Goal: Check status: Check status

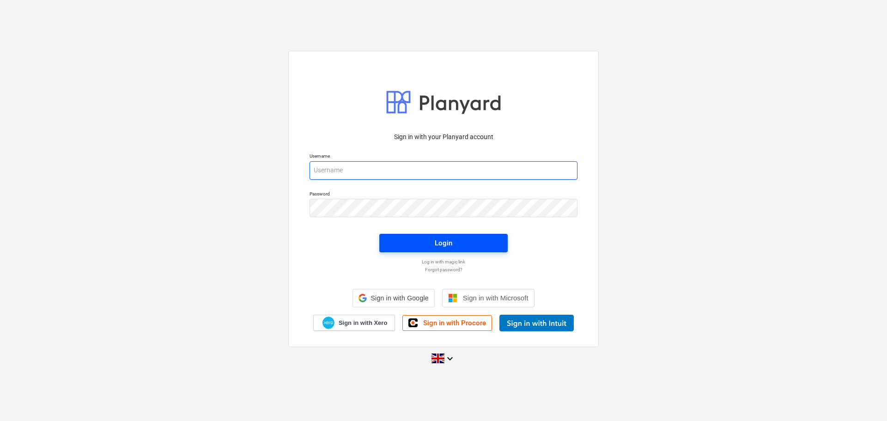
type input "[PERSON_NAME][EMAIL_ADDRESS][DOMAIN_NAME]"
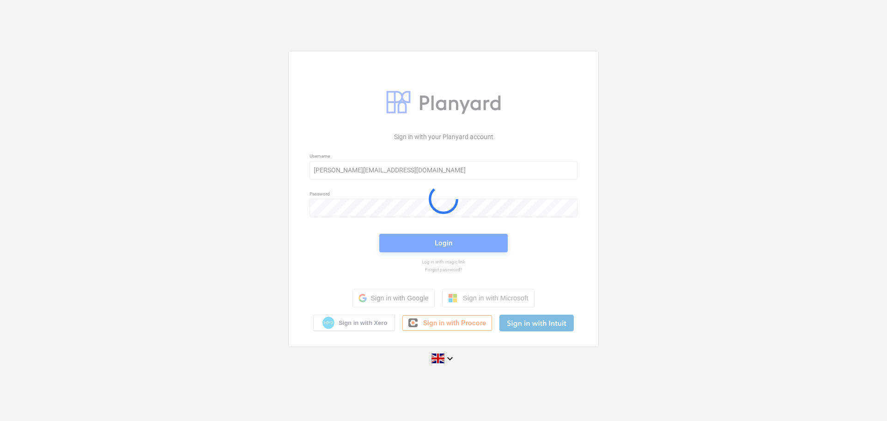
click at [442, 236] on div at bounding box center [443, 198] width 309 height 295
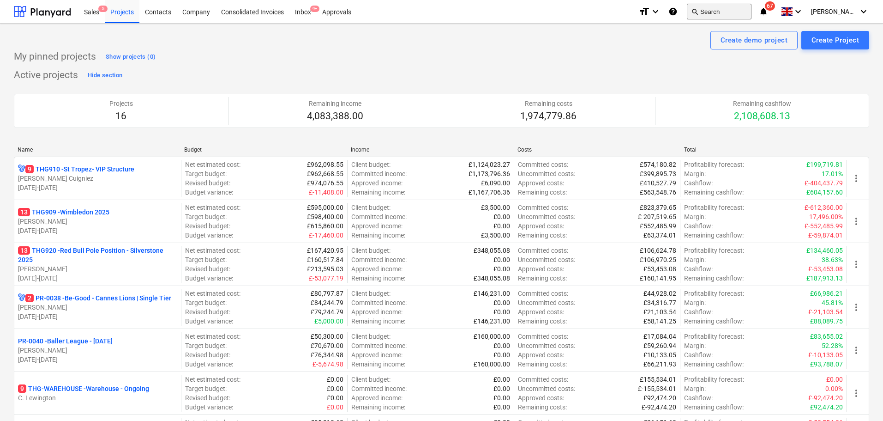
click at [718, 12] on button "search Search" at bounding box center [719, 12] width 65 height 16
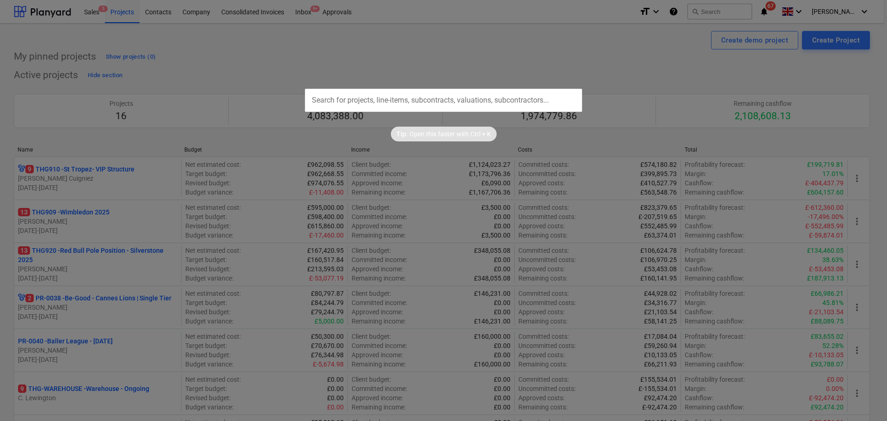
click at [441, 104] on input "text" at bounding box center [443, 100] width 277 height 23
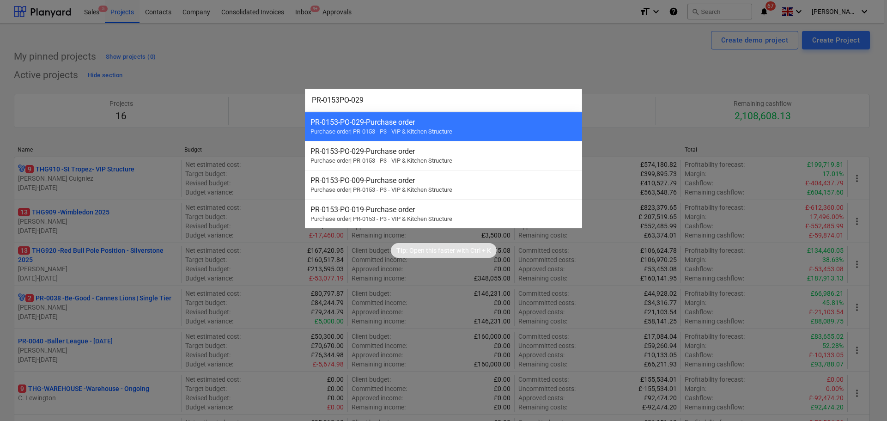
type input "PR-0153PO-029"
click at [426, 63] on div at bounding box center [443, 210] width 887 height 421
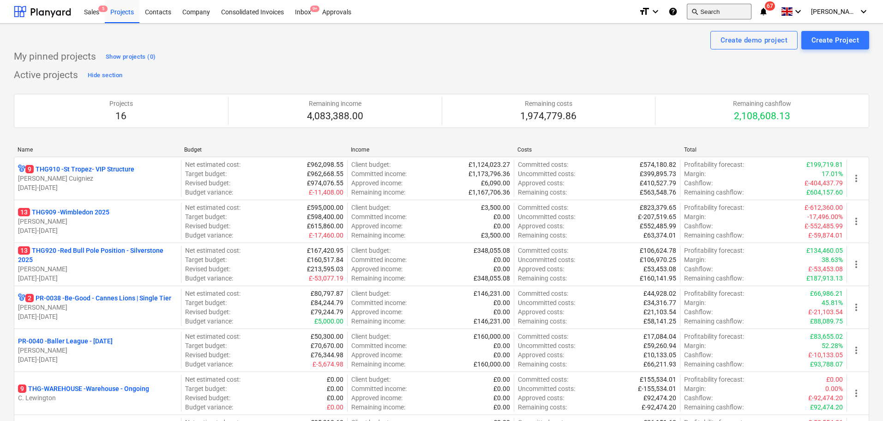
click at [723, 14] on button "search Search" at bounding box center [719, 12] width 65 height 16
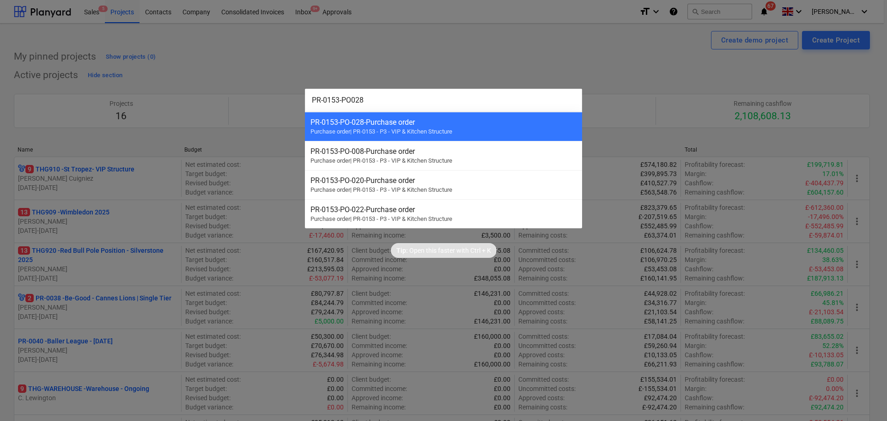
type input "PR-0153-PO028"
